Goal: Navigation & Orientation: Find specific page/section

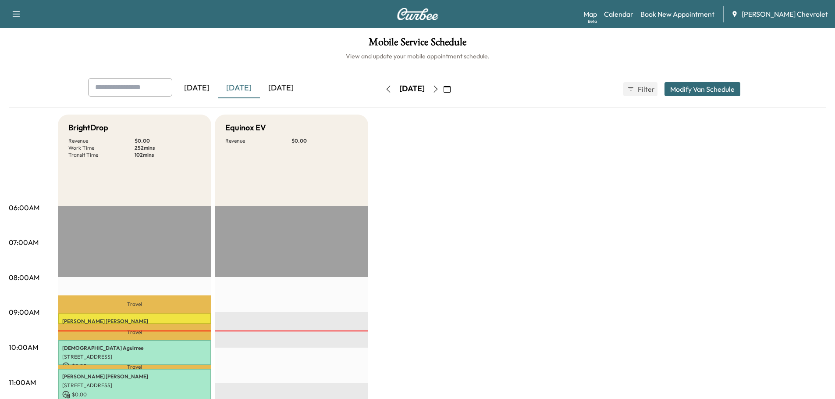
scroll to position [175, 0]
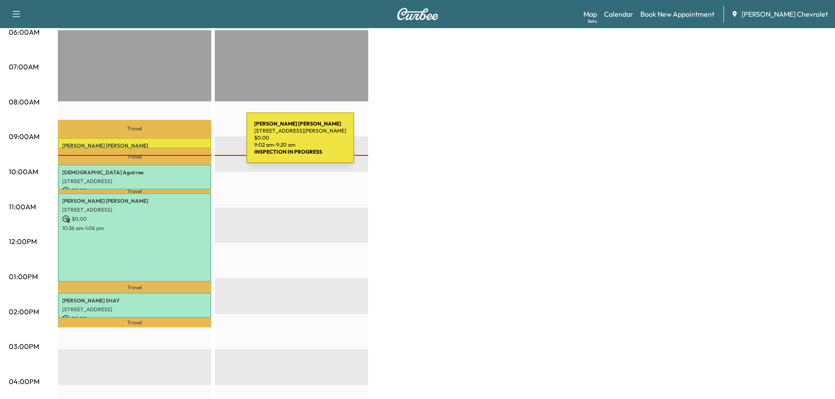
click at [181, 143] on p "[PERSON_NAME]" at bounding box center [134, 145] width 145 height 7
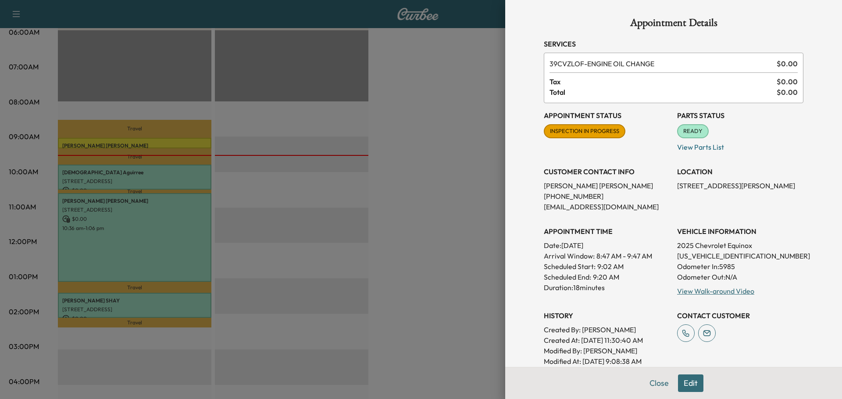
click at [340, 128] on div at bounding box center [421, 199] width 842 height 399
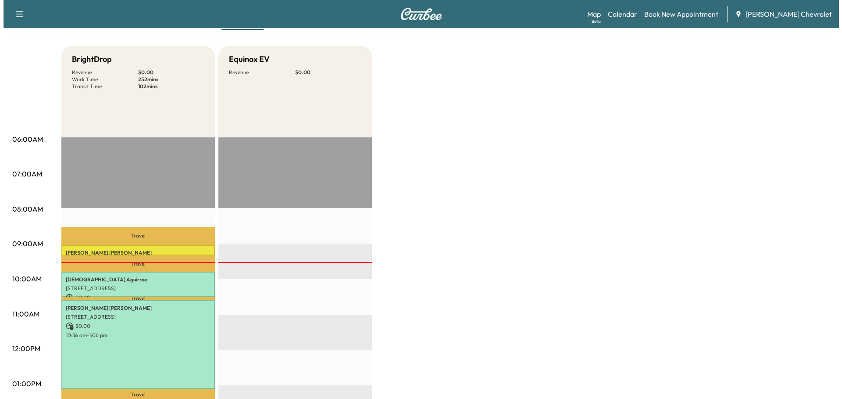
scroll to position [0, 0]
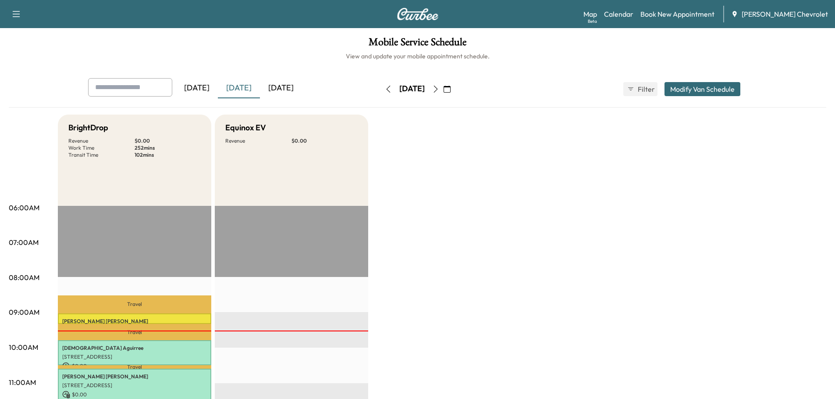
click at [597, 14] on link "Map Beta" at bounding box center [591, 14] width 14 height 11
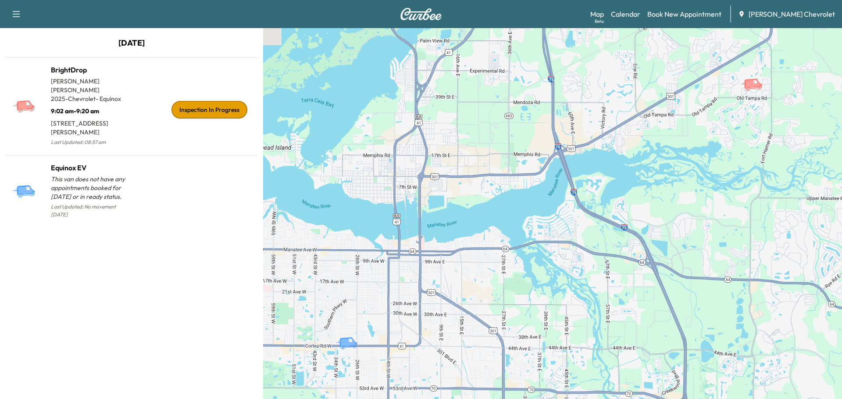
click at [86, 103] on p "9:02 am - 9:20 am" at bounding box center [91, 109] width 81 height 12
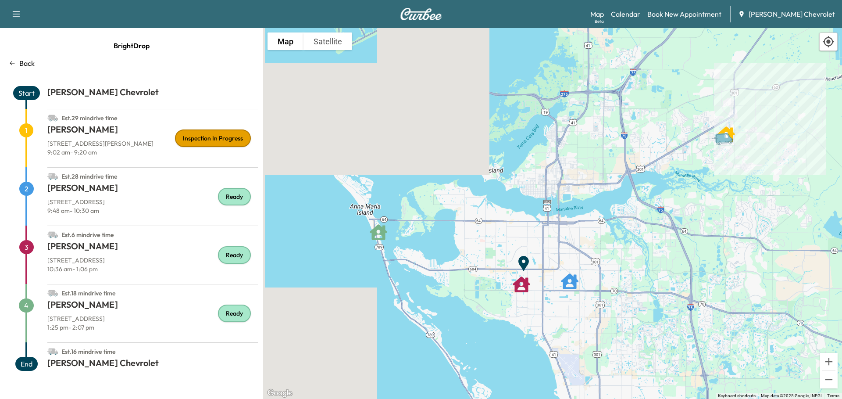
click at [24, 127] on span "1" at bounding box center [26, 130] width 14 height 14
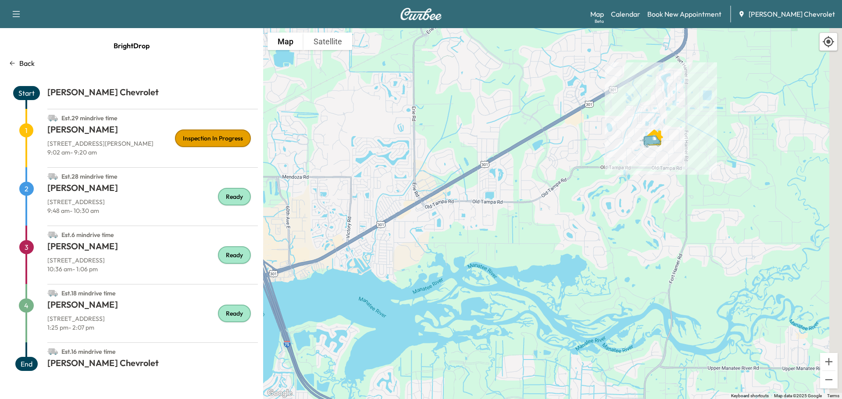
drag, startPoint x: 745, startPoint y: 151, endPoint x: 681, endPoint y: 167, distance: 66.0
click at [681, 167] on div "To activate drag with keyboard, press Alt + Enter. Once in keyboard drag state,…" at bounding box center [552, 213] width 579 height 371
